Goal: Download file/media

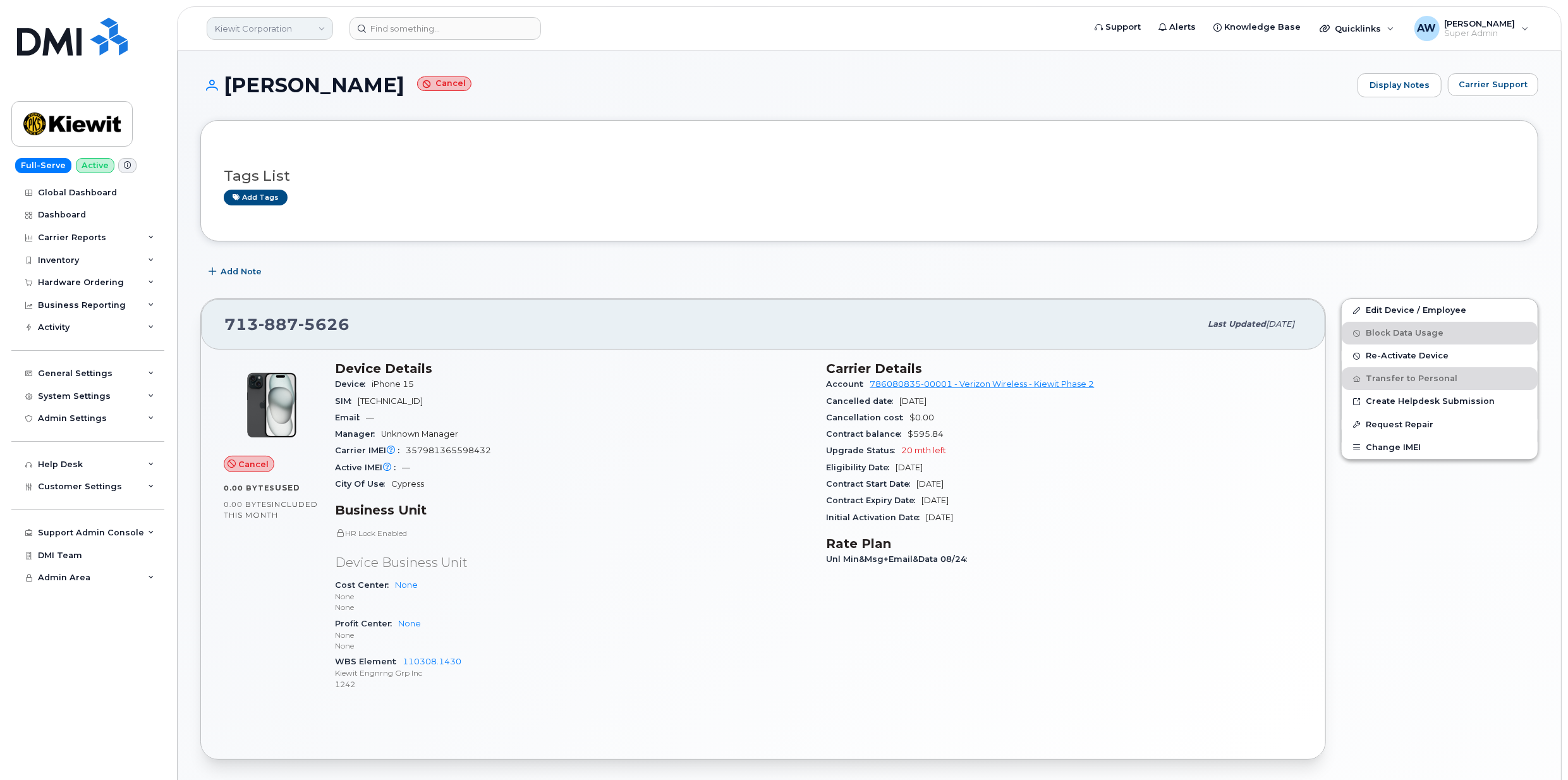
click at [278, 26] on link "Kiewit Corporation" at bounding box center [270, 28] width 127 height 23
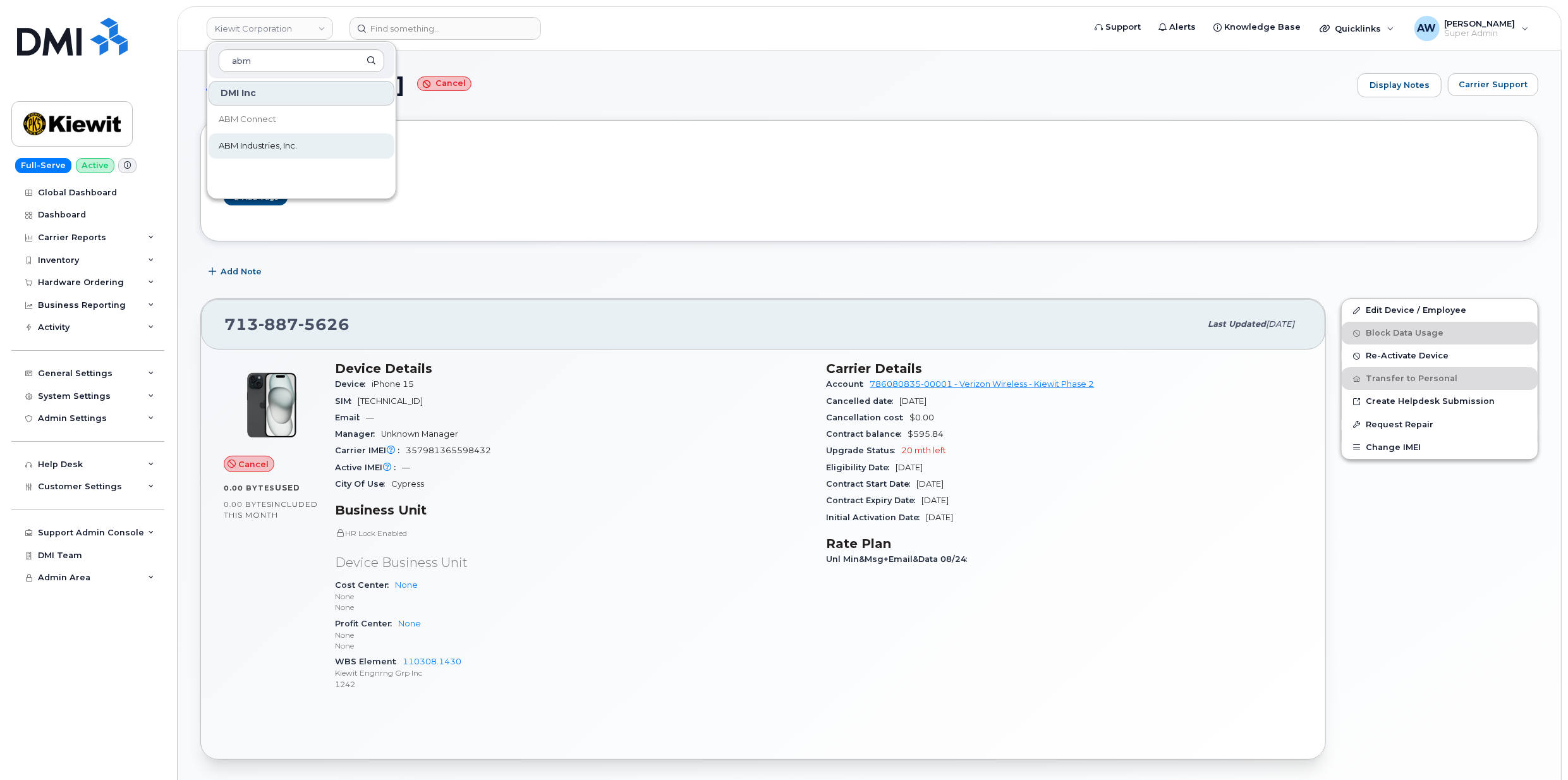
type input "abm"
click at [288, 149] on span "ABM Industries, Inc." at bounding box center [257, 146] width 78 height 13
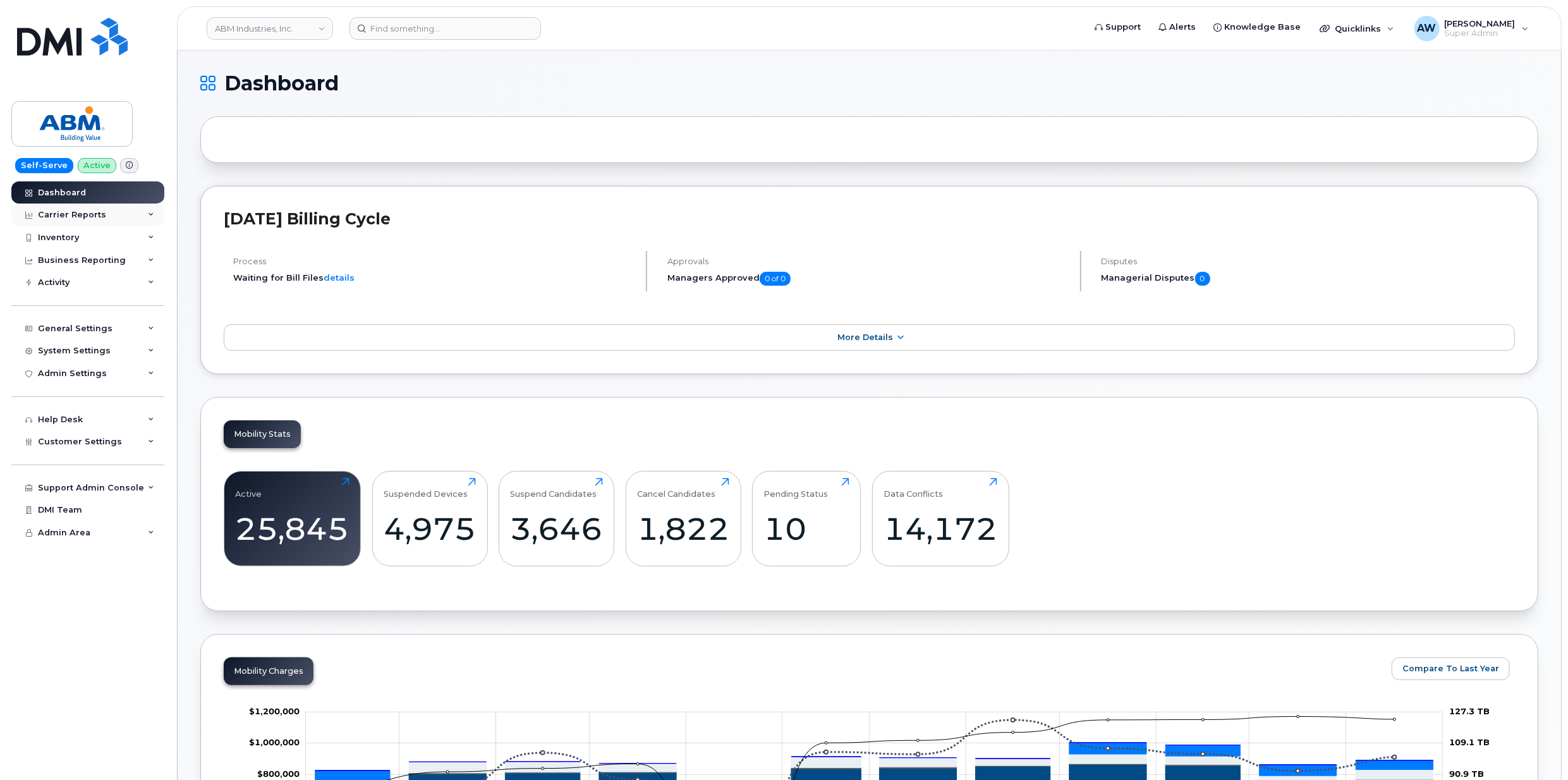
click at [122, 222] on div "Carrier Reports" at bounding box center [88, 215] width 153 height 23
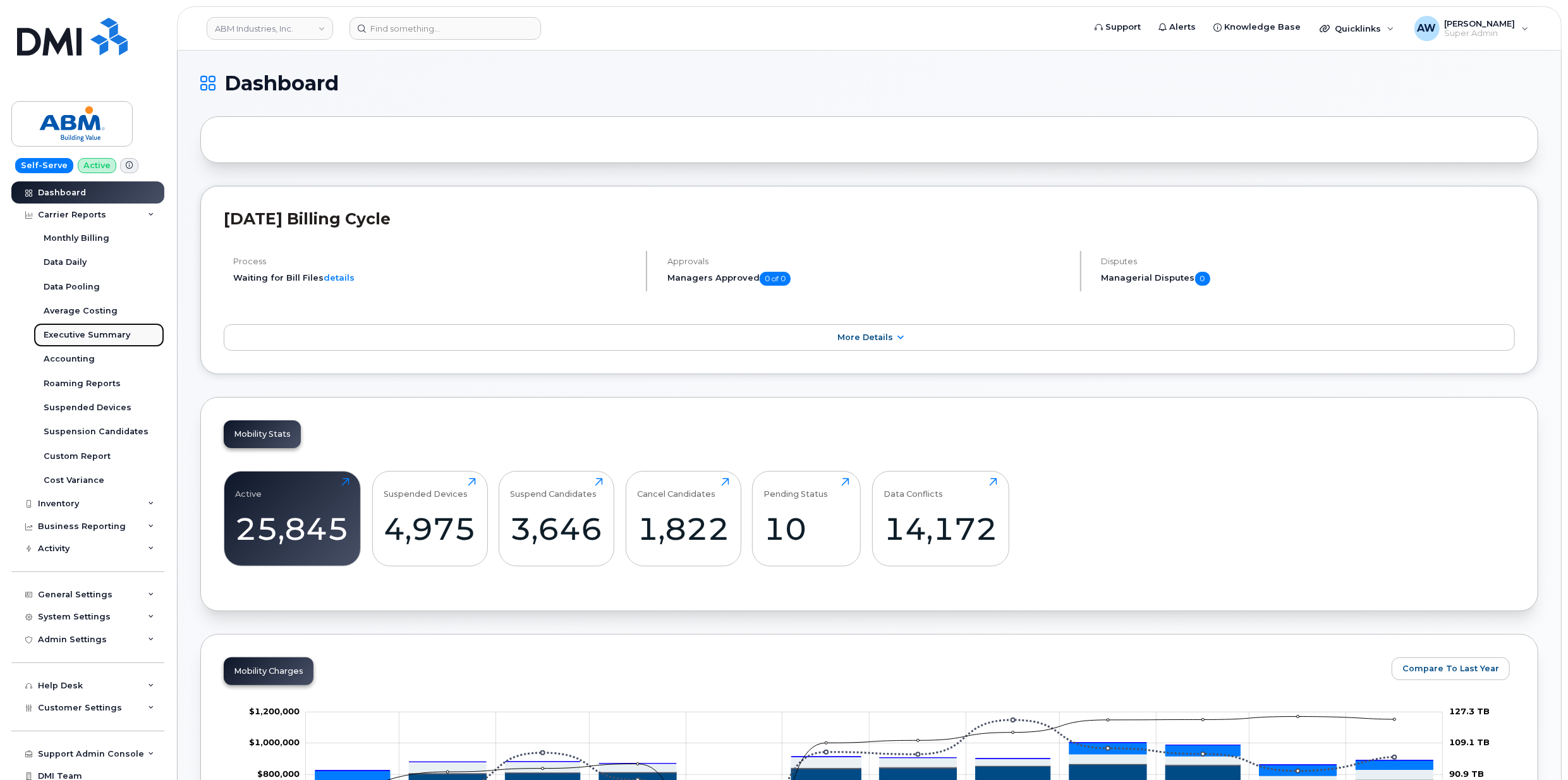
click at [119, 335] on div "Executive Summary" at bounding box center [87, 335] width 87 height 12
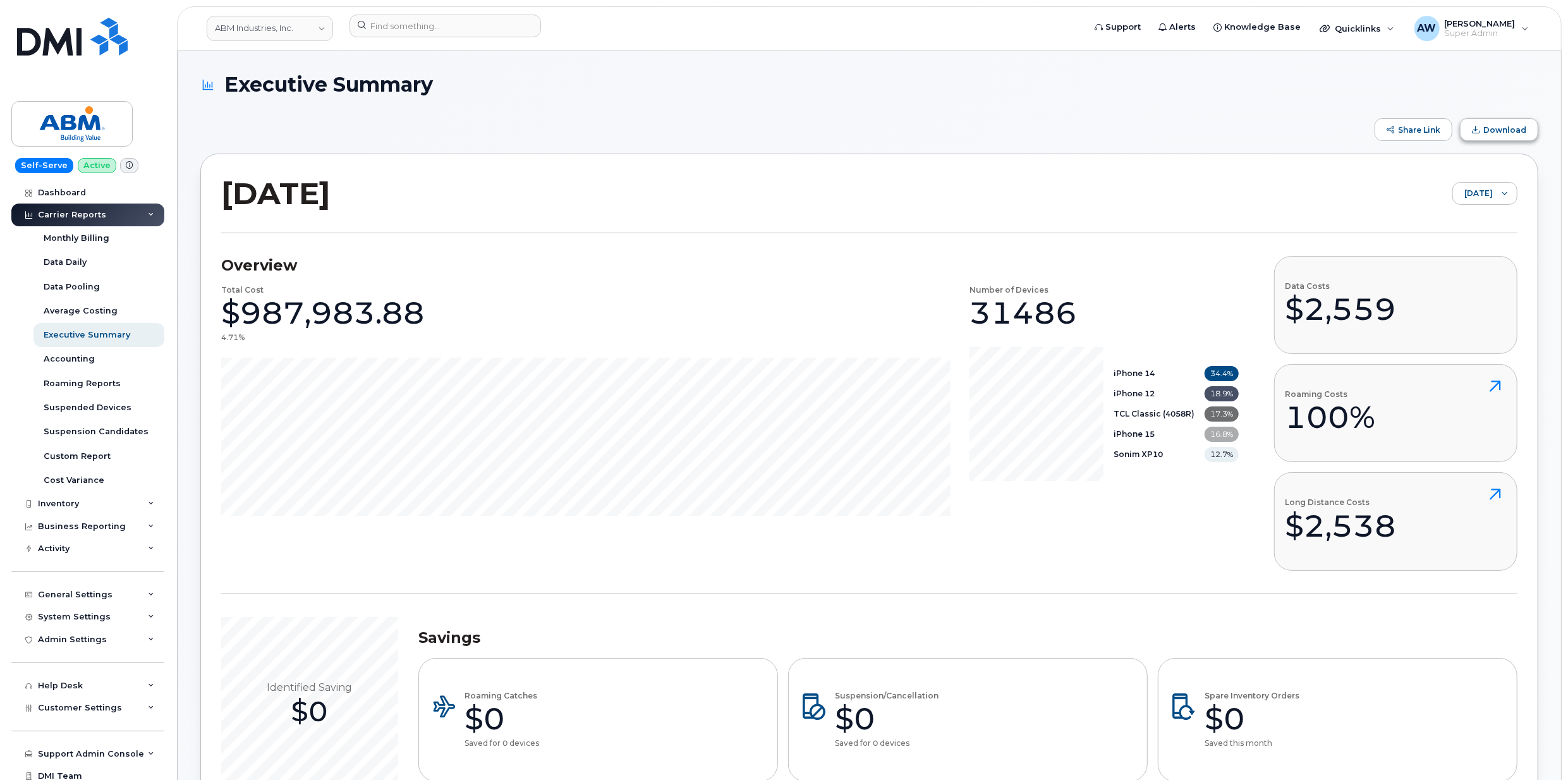
click at [1507, 123] on button "Download" at bounding box center [1499, 129] width 78 height 23
